Goal: Task Accomplishment & Management: Use online tool/utility

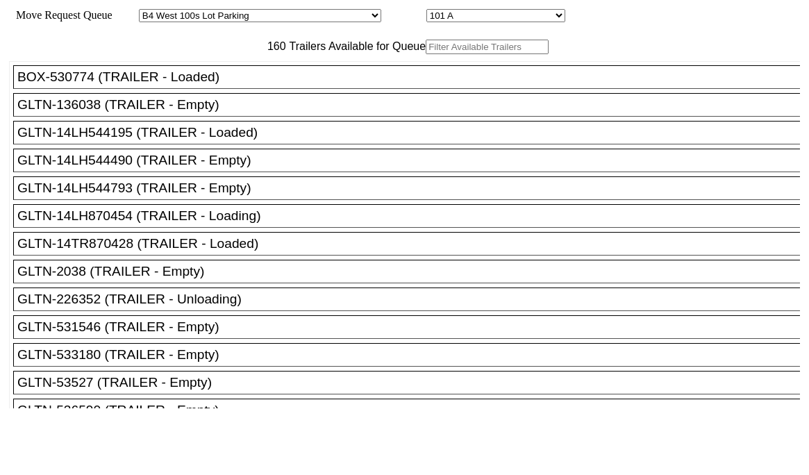
click at [243, 15] on select "Started [GEOGRAPHIC_DATA][PERSON_NAME][PERSON_NAME] [GEOGRAPHIC_DATA][PERSON_NA…" at bounding box center [260, 15] width 242 height 13
select select "527"
click at [151, 11] on select "Started [GEOGRAPHIC_DATA][PERSON_NAME][PERSON_NAME] [GEOGRAPHIC_DATA][PERSON_NA…" at bounding box center [260, 15] width 242 height 13
click at [426, 14] on select "74 75 76 77 78 79 80 81 82 83 84 85 86 87 88 89 90 91 92 93 94" at bounding box center [495, 15] width 139 height 13
select select "8139"
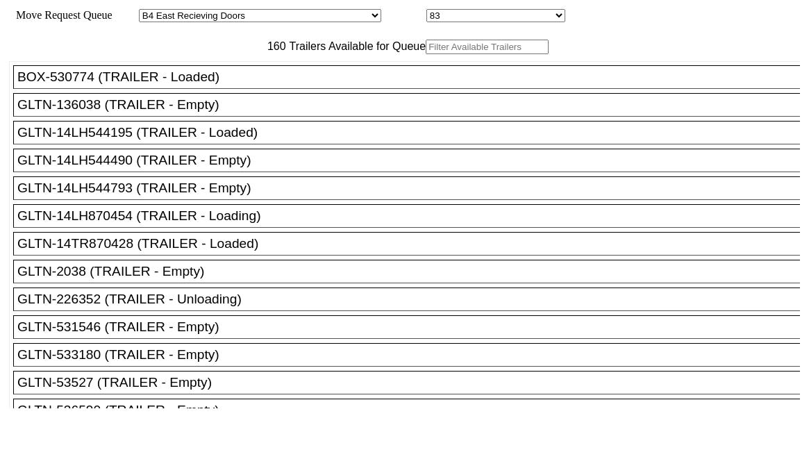
click at [426, 11] on select "74 75 76 77 78 79 80 81 82 83 84 85 86 87 88 89 90 91 92 93 94" at bounding box center [495, 15] width 139 height 13
click at [426, 54] on input "text" at bounding box center [487, 47] width 123 height 15
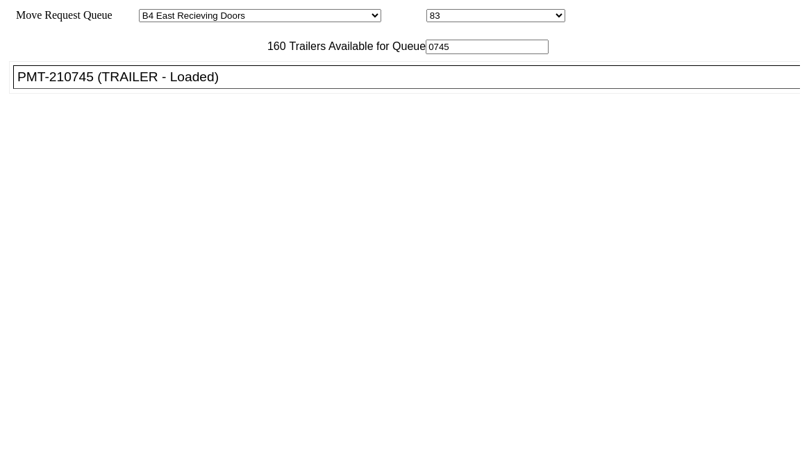
type input "0745"
click at [235, 85] on div "PMT-210745 (TRAILER - Loaded)" at bounding box center [412, 76] width 791 height 15
